Goal: Information Seeking & Learning: Learn about a topic

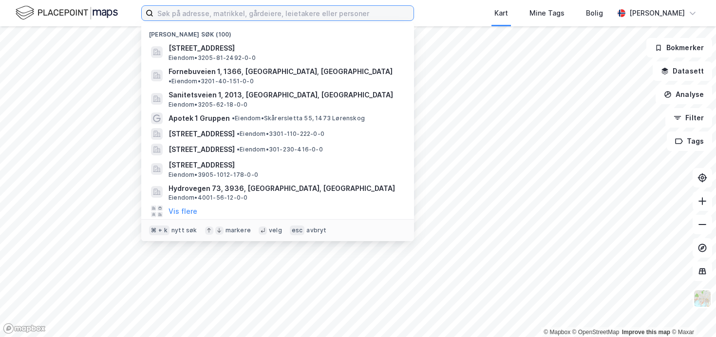
click at [287, 8] on input at bounding box center [283, 13] width 260 height 15
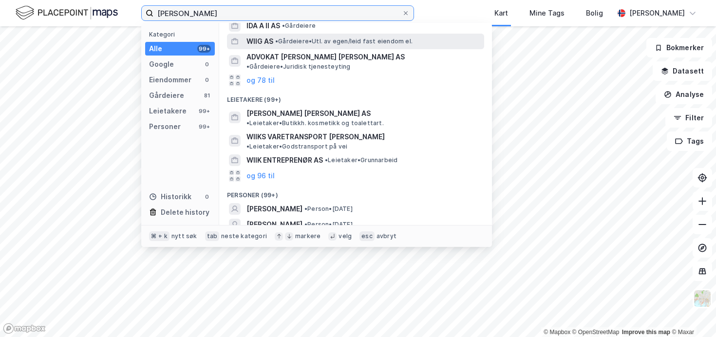
scroll to position [37, 0]
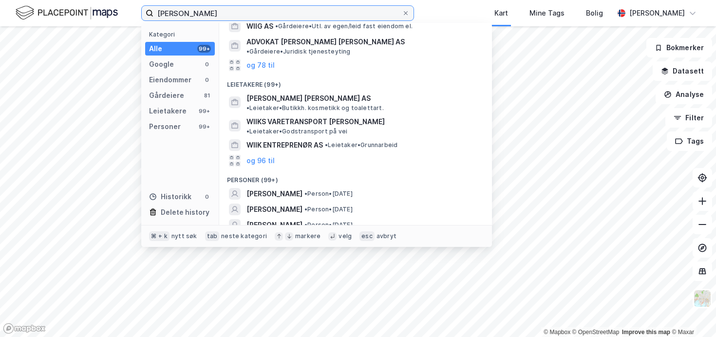
type input "[PERSON_NAME]"
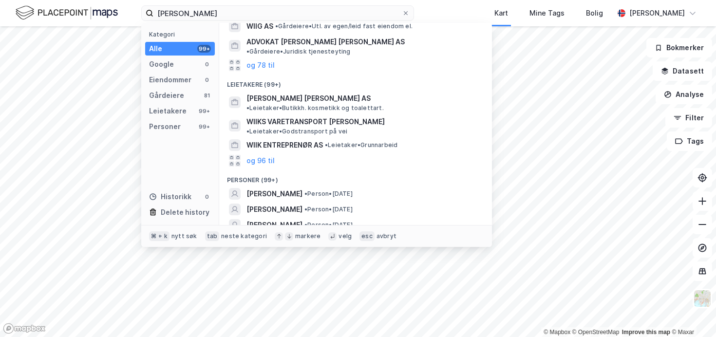
click at [262, 235] on button "og 96 til" at bounding box center [260, 241] width 28 height 12
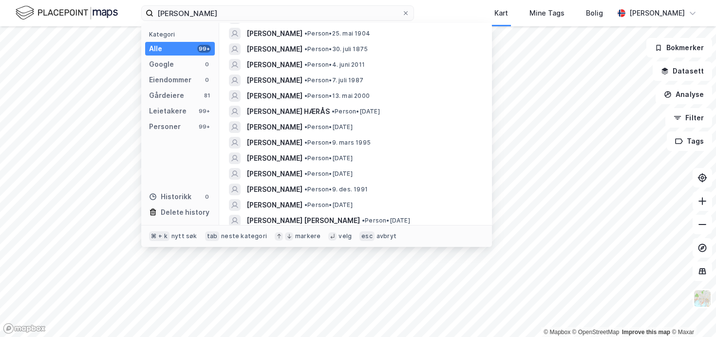
scroll to position [248, 0]
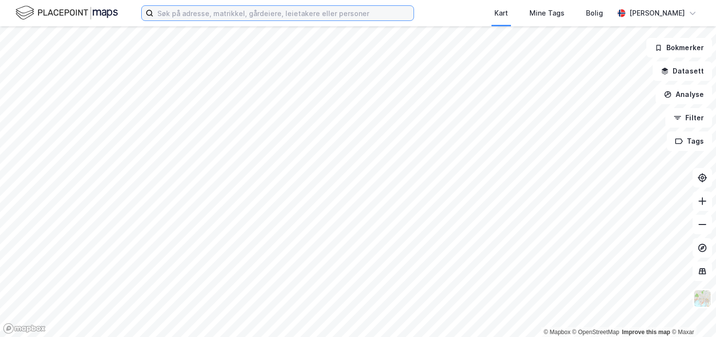
click at [357, 15] on input at bounding box center [283, 13] width 260 height 15
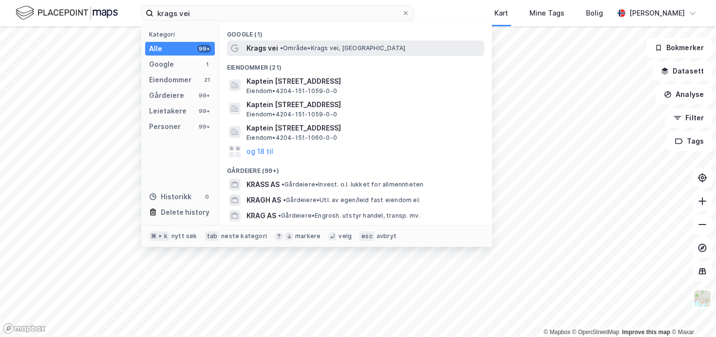
click at [399, 48] on div "Krags vei • Område • Krags vei, Oslo" at bounding box center [364, 48] width 236 height 12
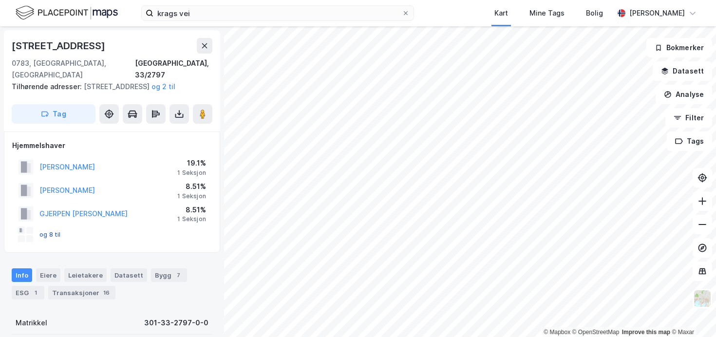
click at [0, 0] on button "og 8 til" at bounding box center [0, 0] width 0 height 0
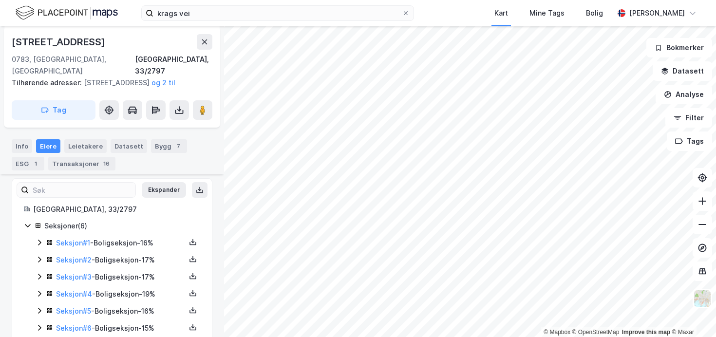
scroll to position [156, 0]
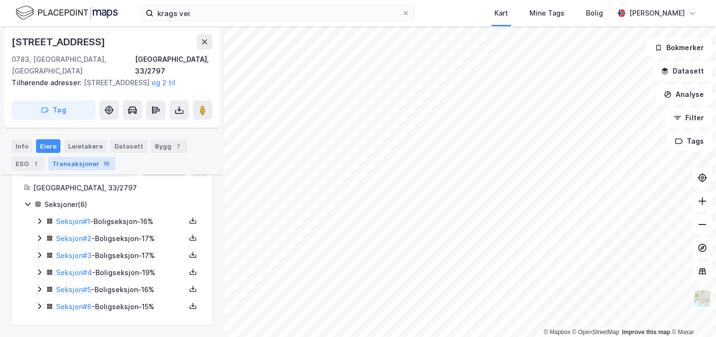
click at [80, 163] on div "Transaksjoner 16" at bounding box center [81, 164] width 67 height 14
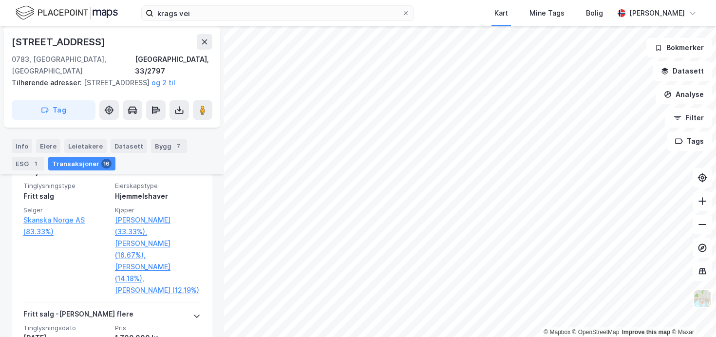
scroll to position [1146, 0]
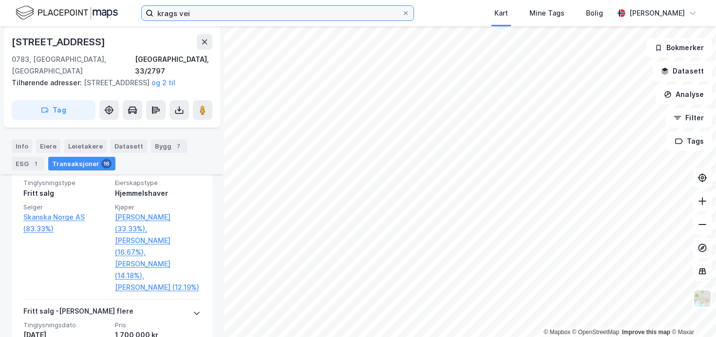
click at [188, 15] on input "krags vei" at bounding box center [277, 13] width 248 height 15
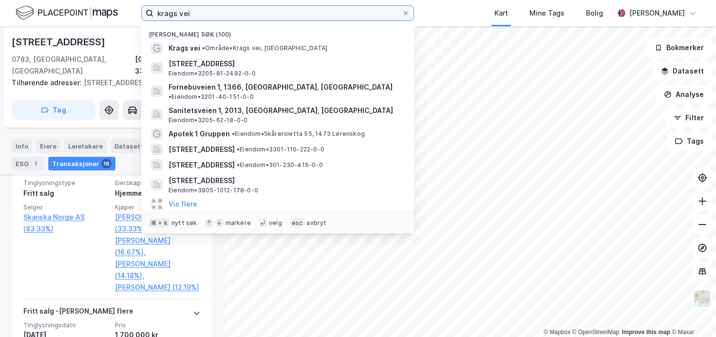
paste input "Holmenkollveien 79 E, 0784 Oslo"
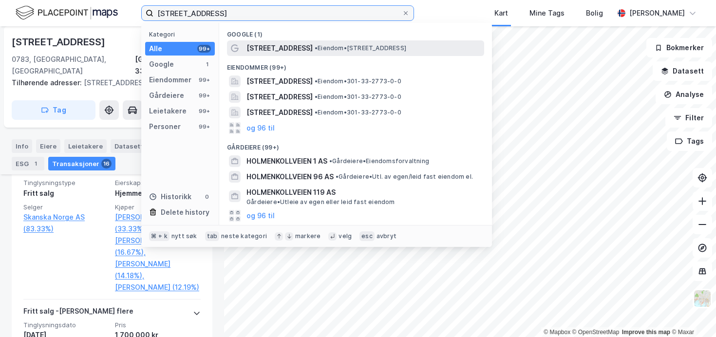
type input "Holmenkollveien 79 E, 0784 Oslo"
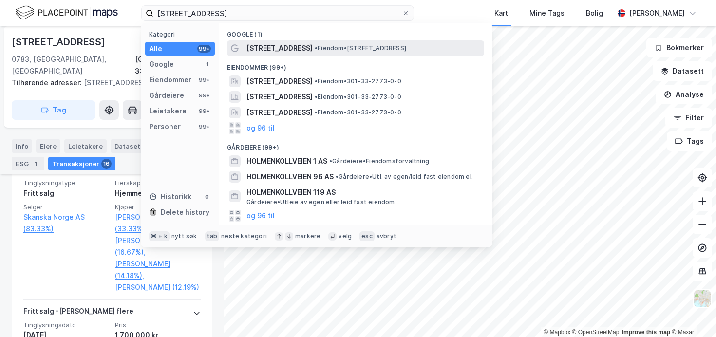
click at [306, 46] on span "Holmenkollveien 79E" at bounding box center [279, 48] width 66 height 12
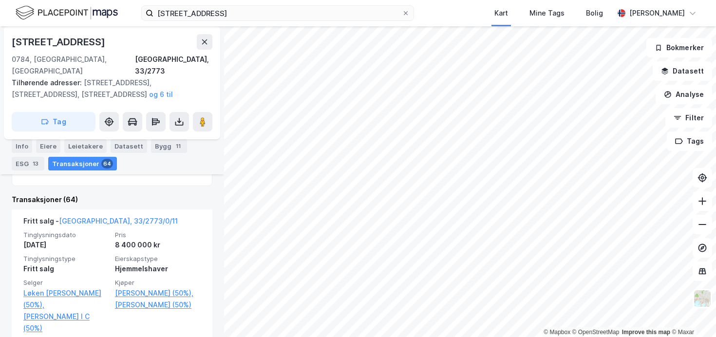
scroll to position [285, 0]
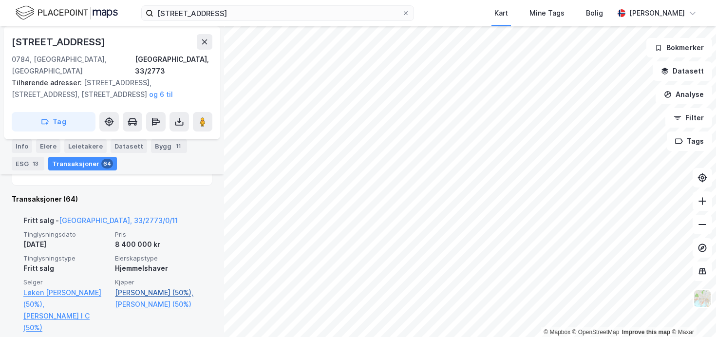
click at [168, 287] on link "Giertsen Joachim H (50%)," at bounding box center [158, 293] width 86 height 12
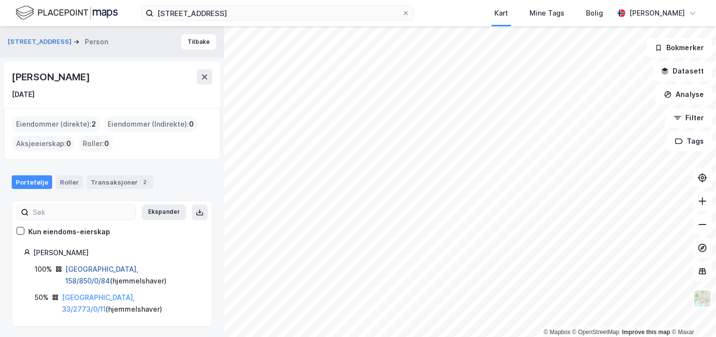
click at [114, 266] on link "Bergen, 158/850/0/84" at bounding box center [101, 275] width 73 height 20
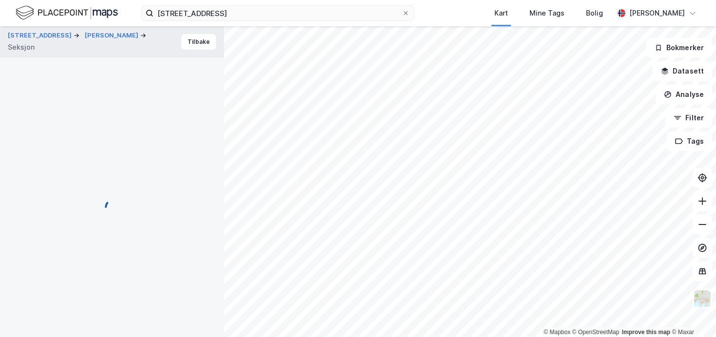
scroll to position [272, 0]
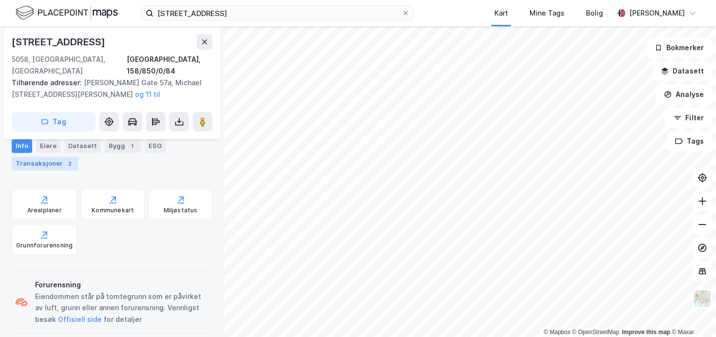
click at [61, 167] on div "Transaksjoner 2" at bounding box center [45, 164] width 67 height 14
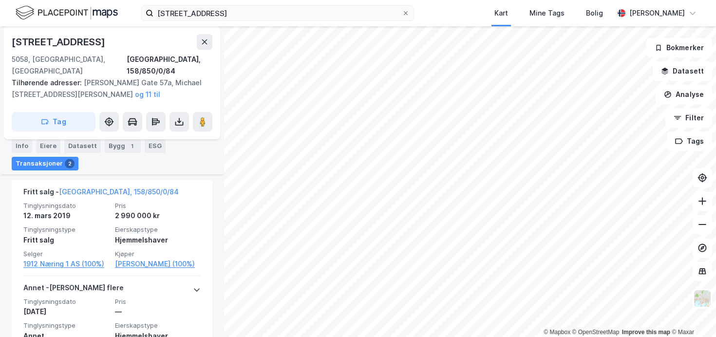
scroll to position [322, 0]
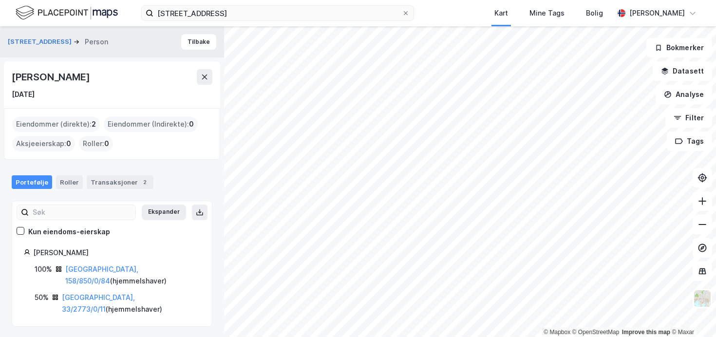
click at [113, 292] on div "Oslo, 33/2773/0/11 ( hjemmelshaver )" at bounding box center [131, 303] width 138 height 23
click at [109, 293] on link "Oslo, 33/2773/0/11" at bounding box center [98, 303] width 73 height 20
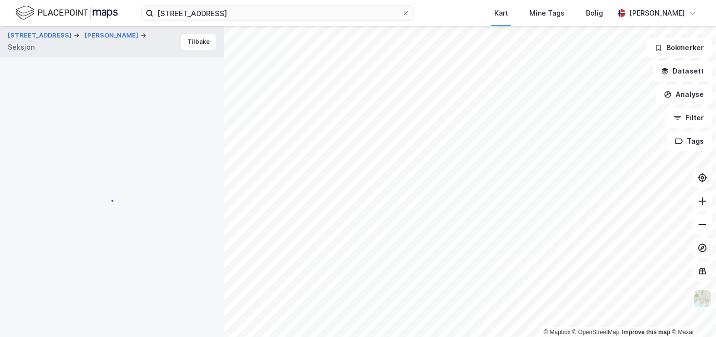
scroll to position [210, 0]
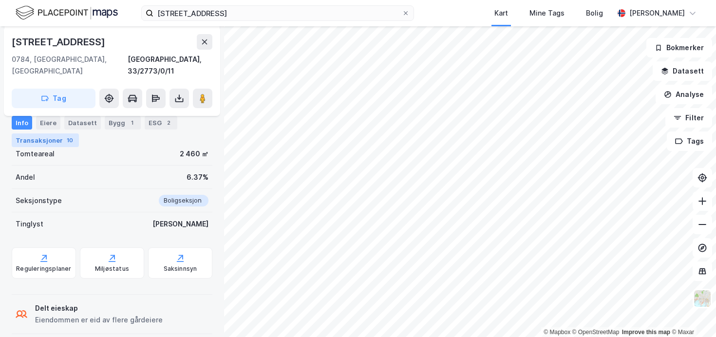
click at [67, 144] on div "10" at bounding box center [70, 140] width 10 height 10
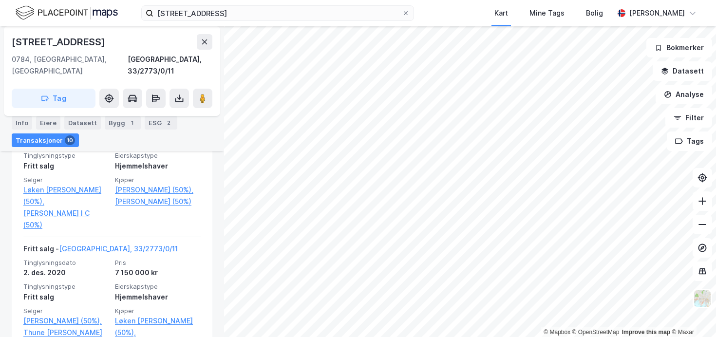
scroll to position [394, 0]
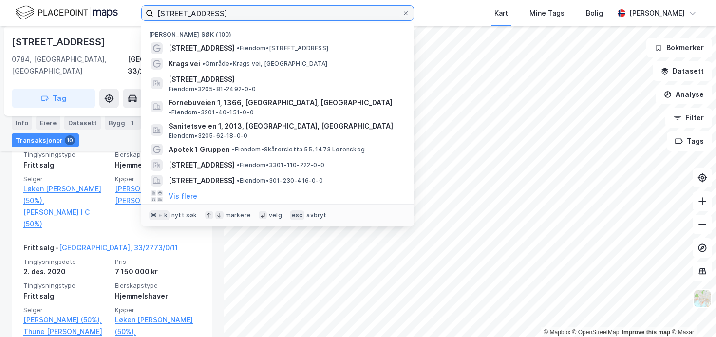
click at [385, 13] on input "Holmenkollveien 79 E, 0784 Oslo" at bounding box center [277, 13] width 248 height 15
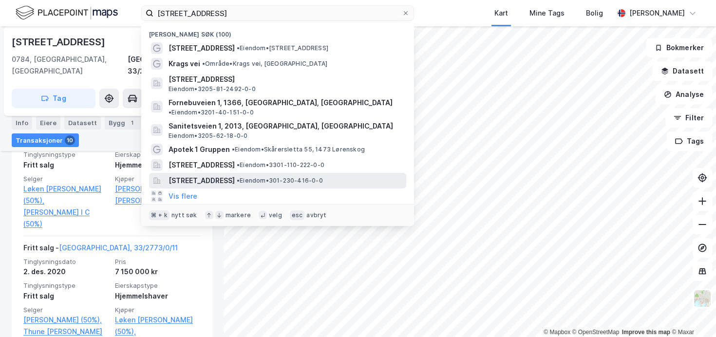
click at [323, 177] on span "• Eiendom • 301-230-416-0-0" at bounding box center [280, 181] width 86 height 8
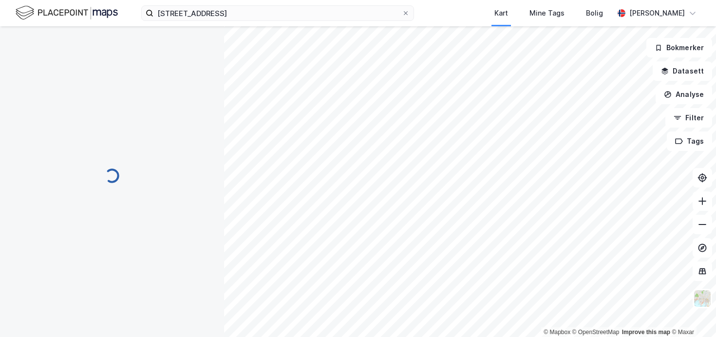
scroll to position [114, 0]
